Goal: Navigation & Orientation: Find specific page/section

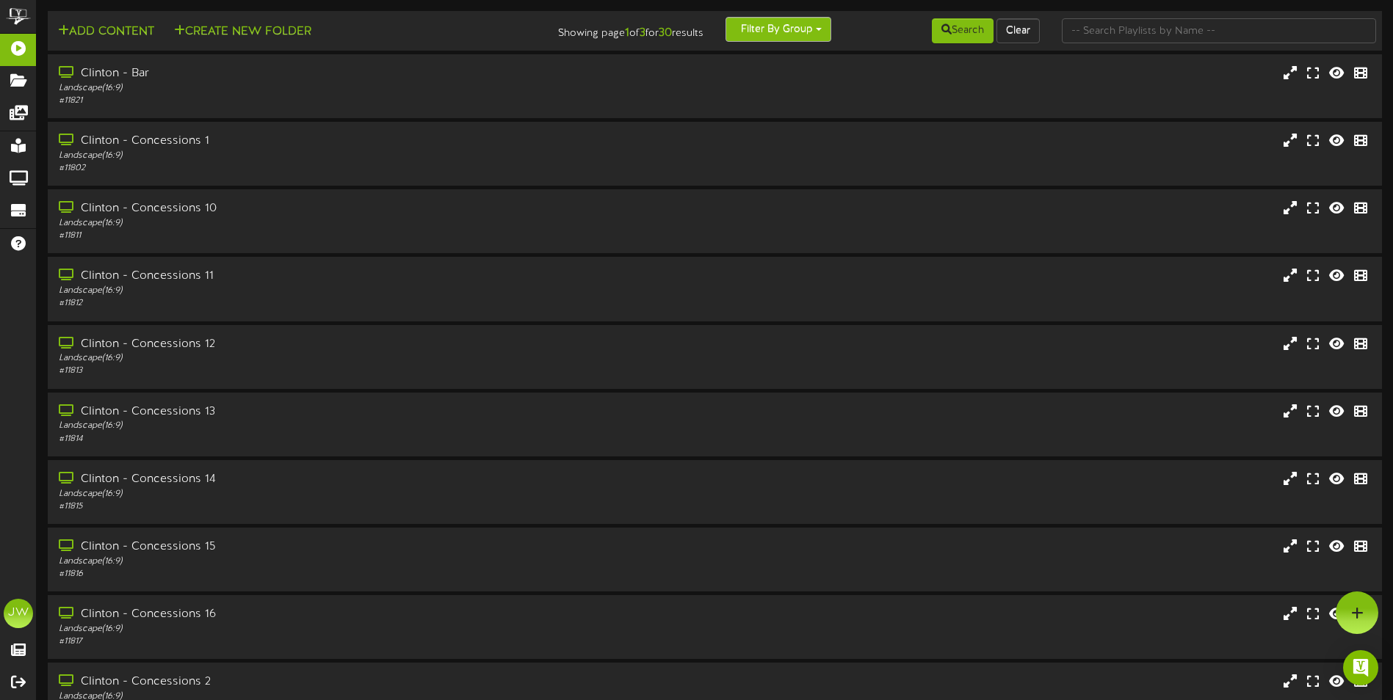
click at [809, 22] on button "Filter By Group" at bounding box center [778, 29] width 106 height 25
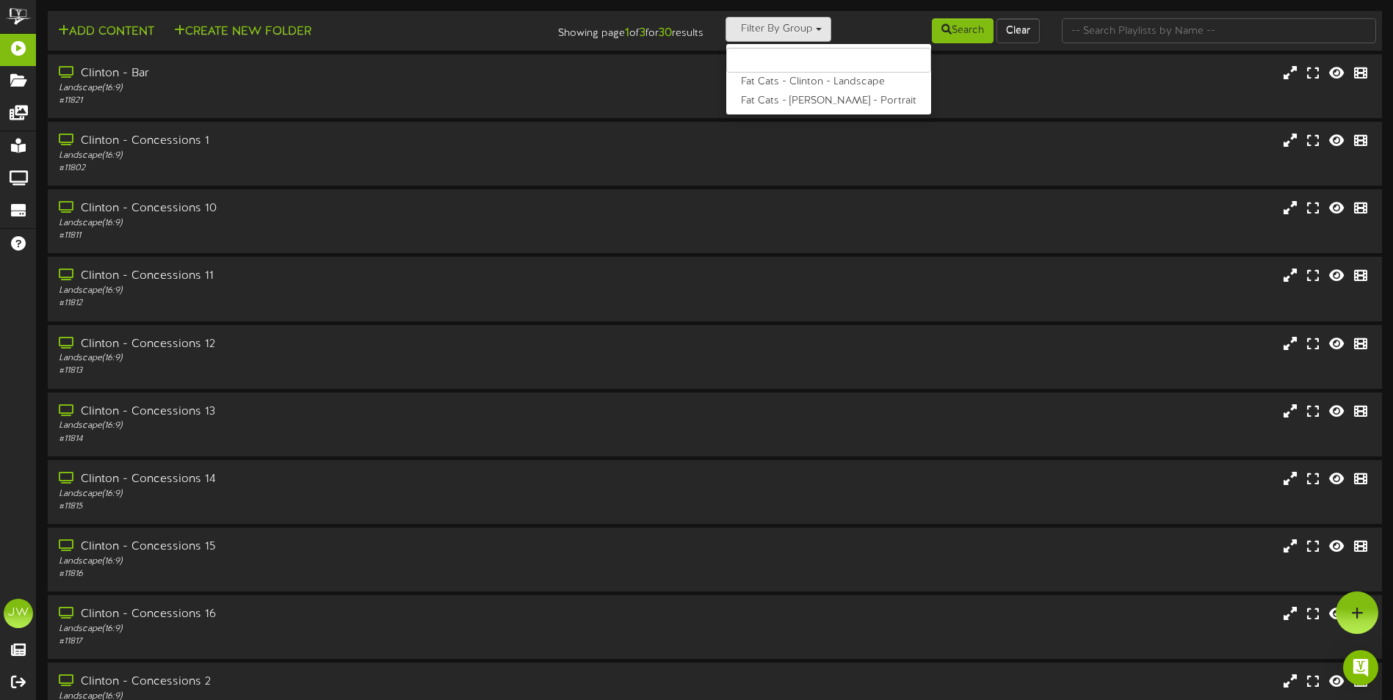
click at [866, 26] on div "Search Clear" at bounding box center [939, 31] width 224 height 28
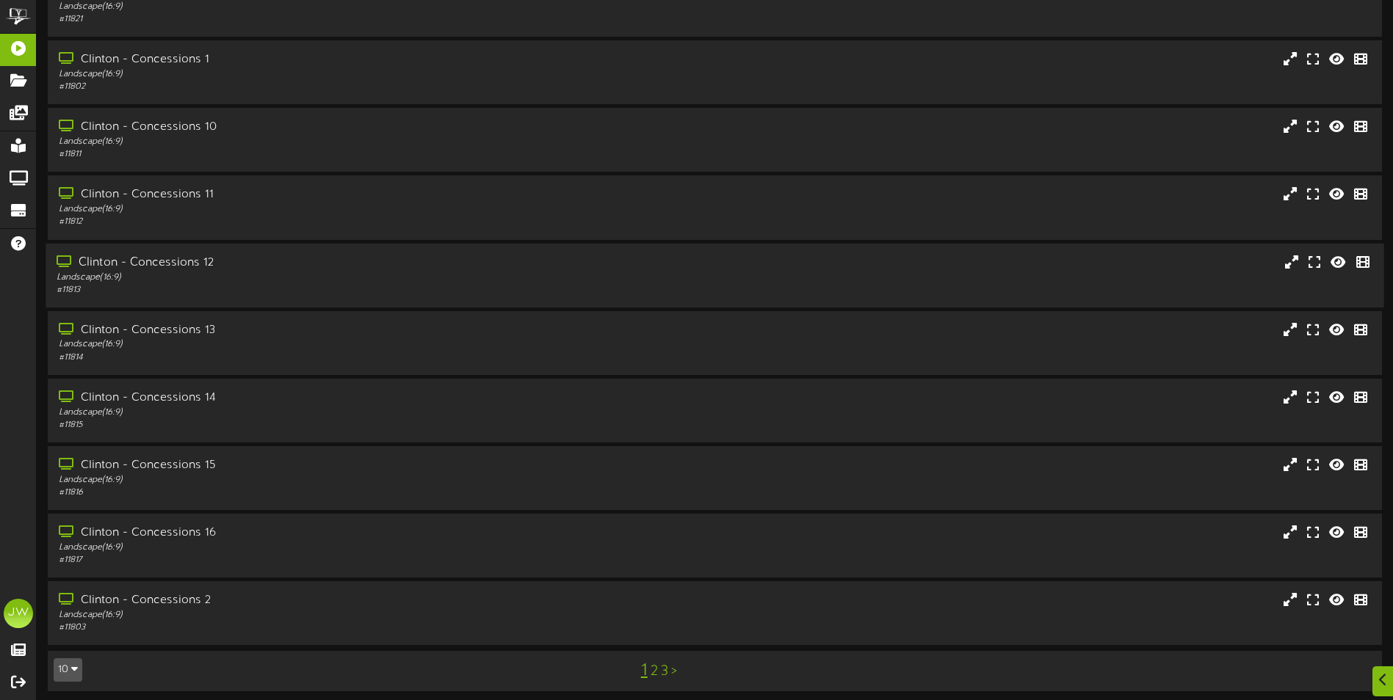
scroll to position [87, 0]
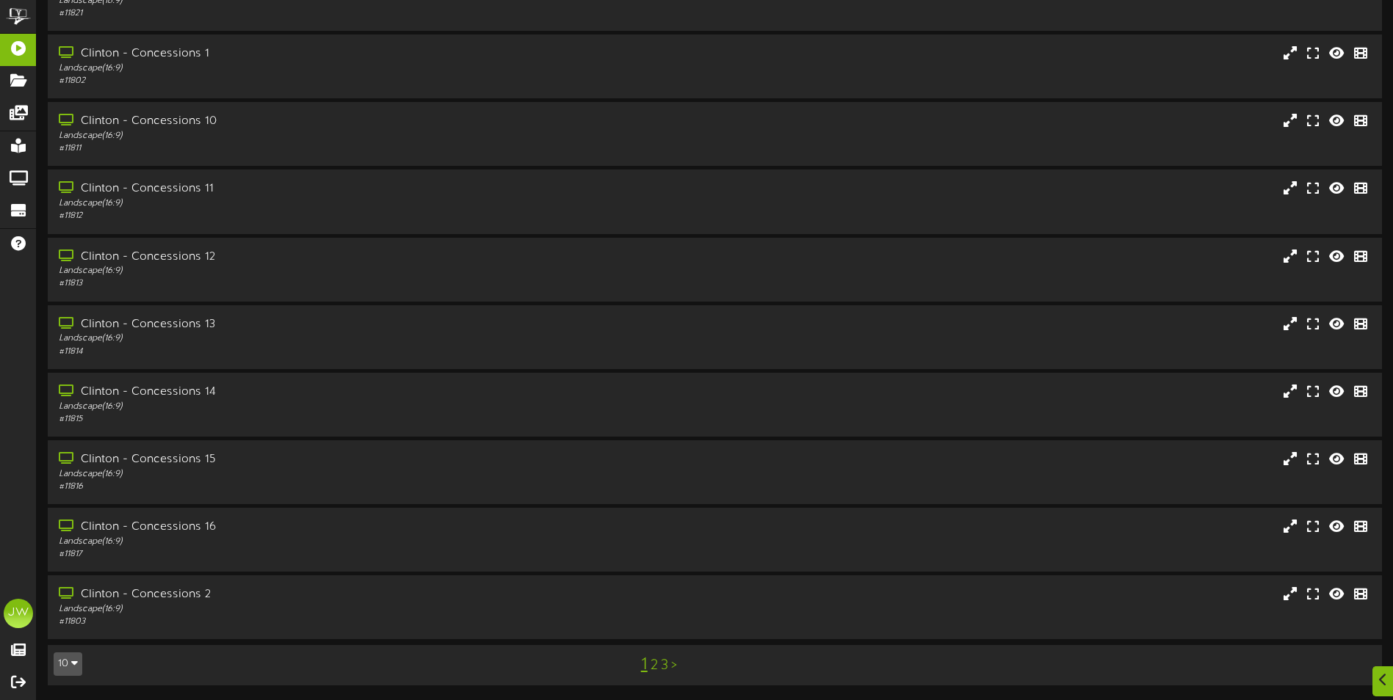
click at [651, 664] on link "2" at bounding box center [654, 666] width 7 height 16
click at [669, 667] on link "3" at bounding box center [668, 666] width 7 height 16
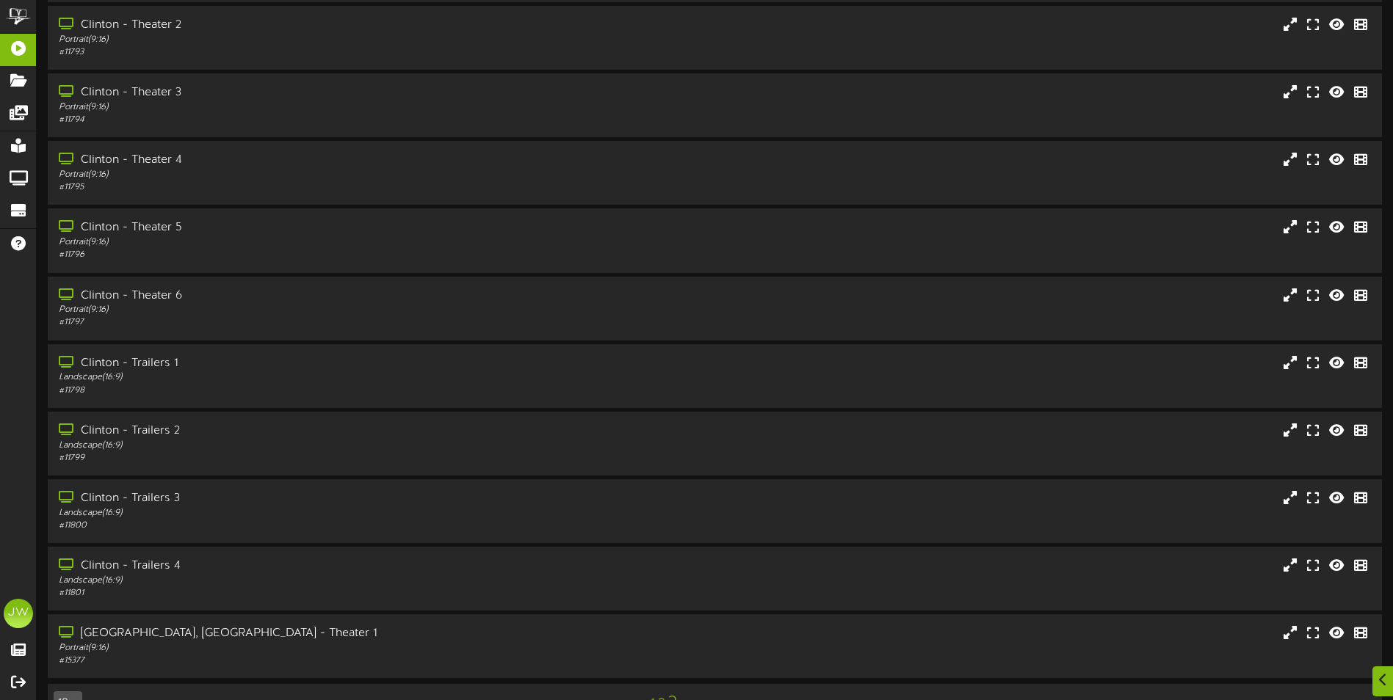
scroll to position [87, 0]
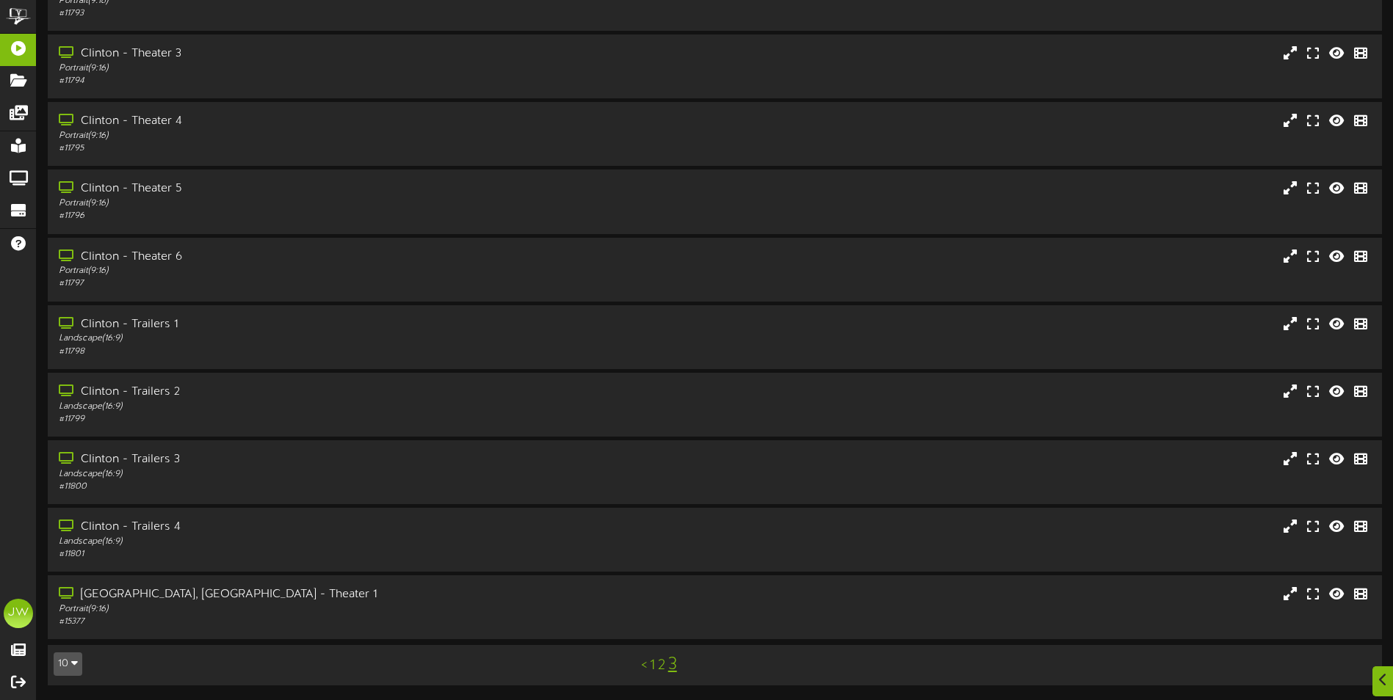
click at [651, 667] on link "1" at bounding box center [652, 666] width 5 height 16
